Goal: Task Accomplishment & Management: Use online tool/utility

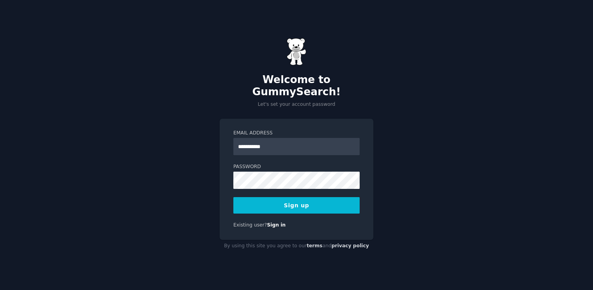
type input "**********"
click at [306, 202] on button "Sign up" at bounding box center [296, 205] width 126 height 16
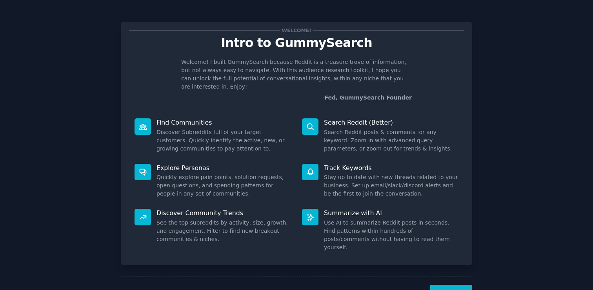
click at [483, 90] on div "Welcome! Intro to GummySearch Welcome! I built GummySearch because Reddit is a …" at bounding box center [296, 162] width 571 height 302
click at [447, 285] on button "Next" at bounding box center [451, 294] width 42 height 19
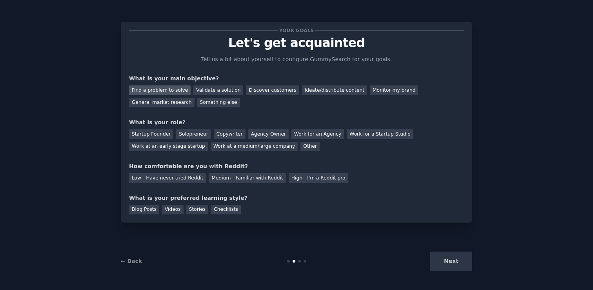
click at [176, 91] on div "Find a problem to solve" at bounding box center [160, 91] width 62 height 10
click at [213, 88] on div "Validate a solution" at bounding box center [218, 91] width 50 height 10
click at [274, 90] on div "Discover customers" at bounding box center [272, 91] width 53 height 10
click at [304, 91] on div "Ideate/distribute content" at bounding box center [334, 91] width 65 height 10
click at [257, 91] on div "Discover customers" at bounding box center [272, 91] width 53 height 10
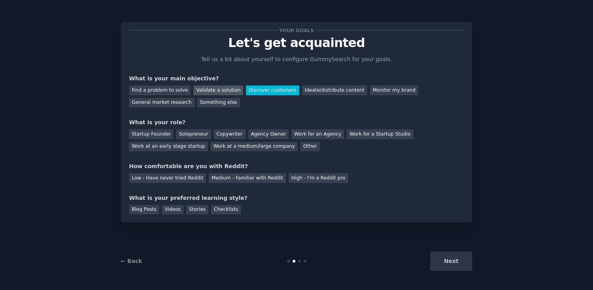
click at [226, 89] on div "Validate a solution" at bounding box center [218, 91] width 50 height 10
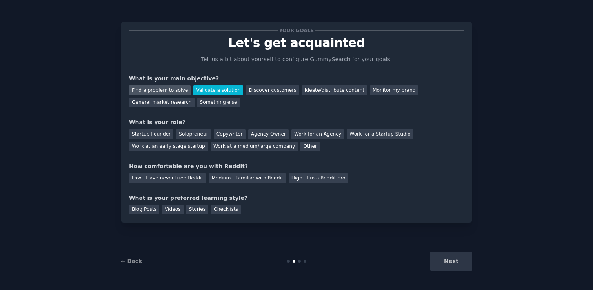
click at [173, 88] on div "Find a problem to solve" at bounding box center [160, 91] width 62 height 10
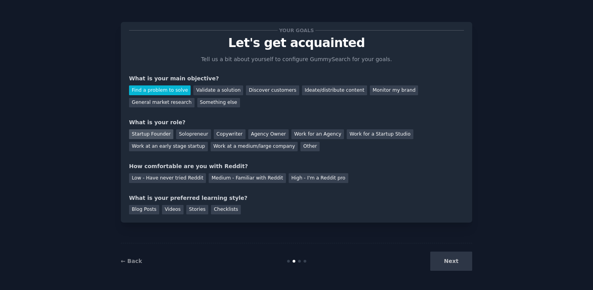
click at [151, 132] on div "Startup Founder" at bounding box center [151, 134] width 44 height 10
click at [248, 177] on div "Medium - Familiar with Reddit" at bounding box center [247, 178] width 77 height 10
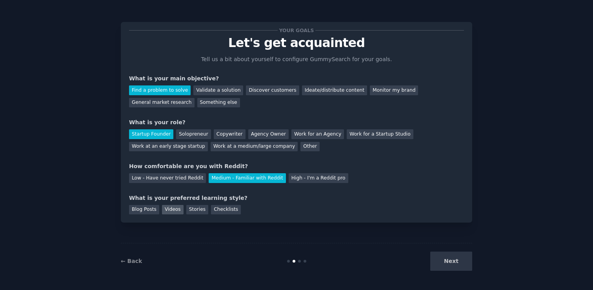
click at [177, 214] on div "Videos" at bounding box center [173, 210] width 22 height 10
click at [457, 260] on button "Next" at bounding box center [451, 261] width 42 height 19
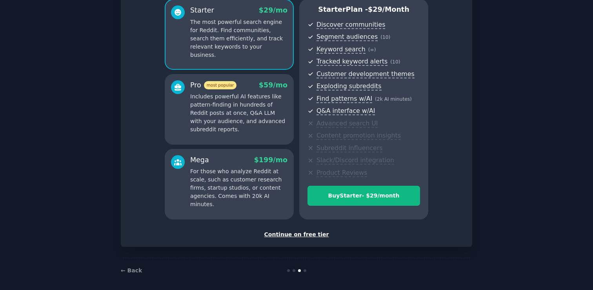
scroll to position [73, 0]
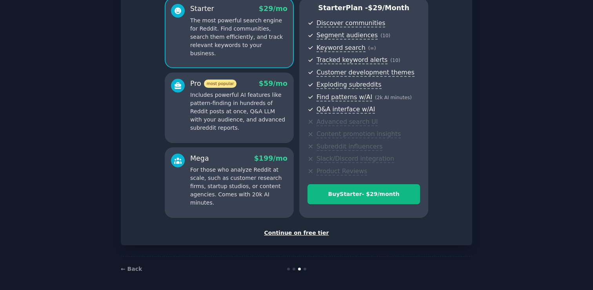
click at [302, 231] on div "Continue on free tier" at bounding box center [296, 233] width 335 height 8
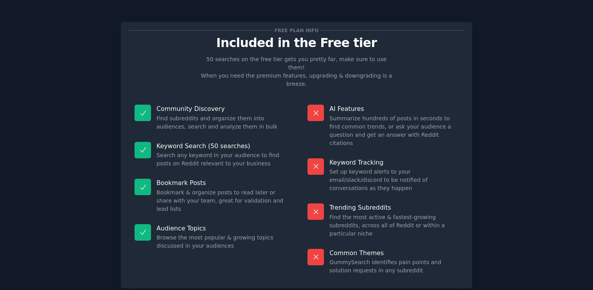
scroll to position [15, 0]
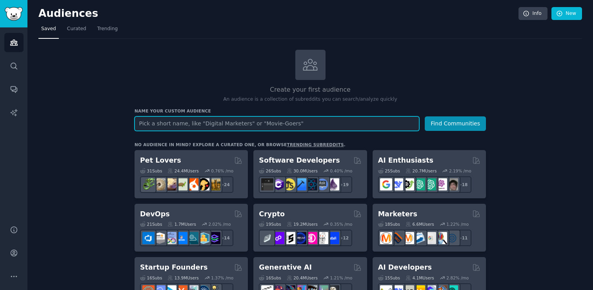
click at [219, 128] on input "text" at bounding box center [277, 124] width 285 height 15
